Goal: Task Accomplishment & Management: Manage account settings

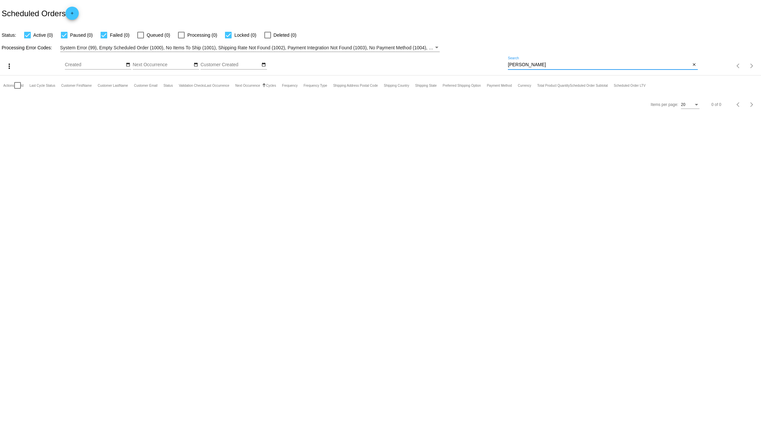
click at [519, 67] on input "[PERSON_NAME]" at bounding box center [599, 64] width 183 height 5
drag, startPoint x: 539, startPoint y: 65, endPoint x: 475, endPoint y: 73, distance: 64.4
click at [475, 73] on div "more_vert Oct Jan Feb Mar [DATE]" at bounding box center [380, 64] width 761 height 24
type input "little"
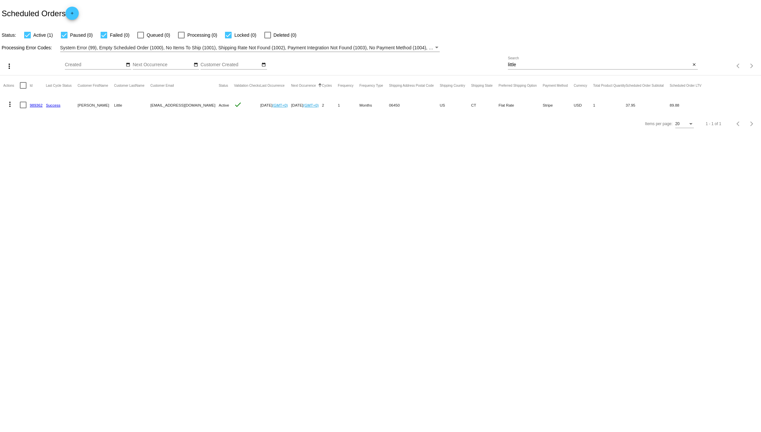
click at [172, 177] on body "Scheduled Orders add Status: Active (1) Paused (0) Failed (0) Queued (0) Proces…" at bounding box center [380, 216] width 761 height 432
click at [38, 103] on link "989362" at bounding box center [36, 105] width 13 height 4
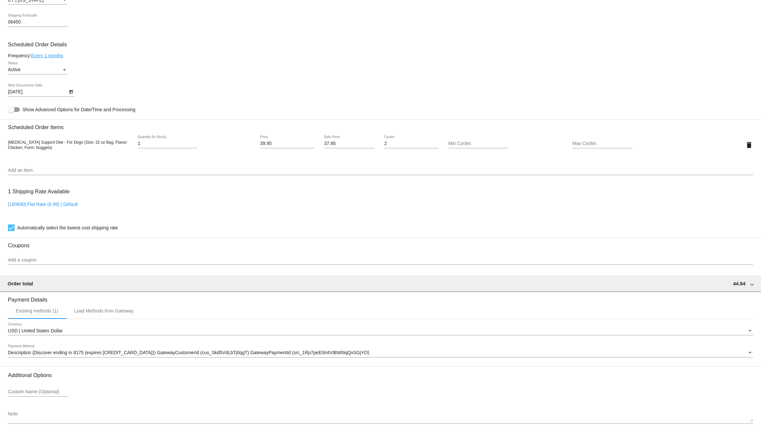
scroll to position [298, 0]
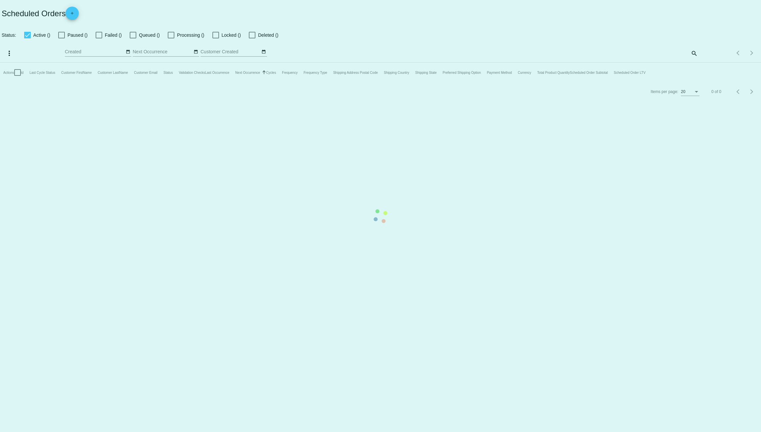
checkbox input "true"
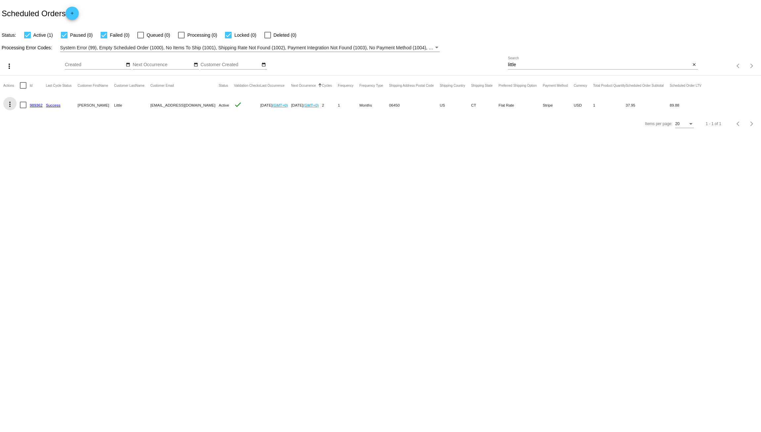
click at [9, 103] on mat-icon "more_vert" at bounding box center [10, 104] width 8 height 8
click at [38, 182] on button "delete Delete" at bounding box center [36, 184] width 66 height 16
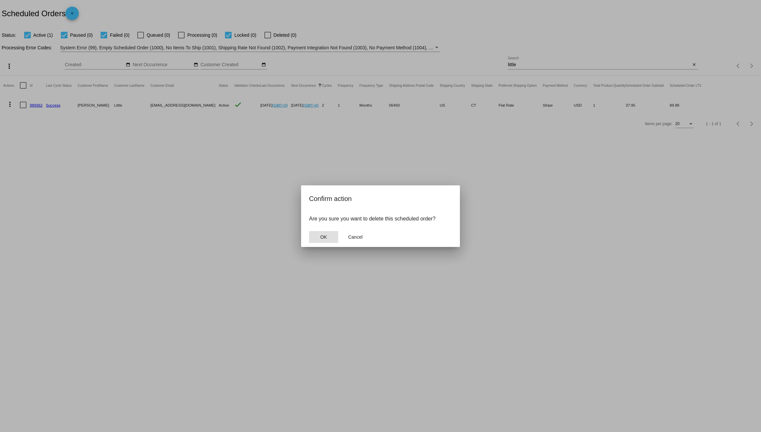
click at [319, 235] on button "OK" at bounding box center [323, 237] width 29 height 12
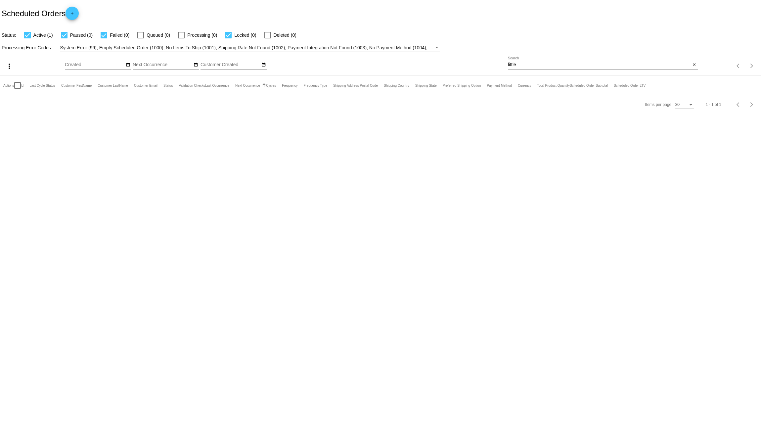
click at [267, 35] on div at bounding box center [267, 35] width 7 height 7
click at [267, 38] on input "Deleted (0)" at bounding box center [267, 38] width 0 height 0
checkbox input "true"
drag, startPoint x: 184, startPoint y: 106, endPoint x: 149, endPoint y: 107, distance: 34.8
click at [150, 107] on mat-cell "[EMAIL_ADDRESS][DOMAIN_NAME]" at bounding box center [184, 104] width 69 height 19
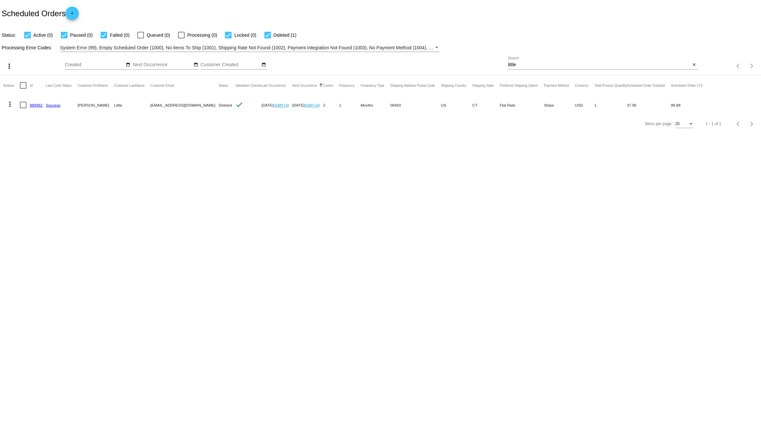
copy mat-cell "[EMAIL_ADDRESS][DOMAIN_NAME]"
drag, startPoint x: 129, startPoint y: 138, endPoint x: 81, endPoint y: 124, distance: 50.6
click at [128, 137] on body "Scheduled Orders add Status: Active (0) Paused (0) Failed (0) Queued (0) Proces…" at bounding box center [380, 216] width 761 height 432
